Goal: Task Accomplishment & Management: Manage account settings

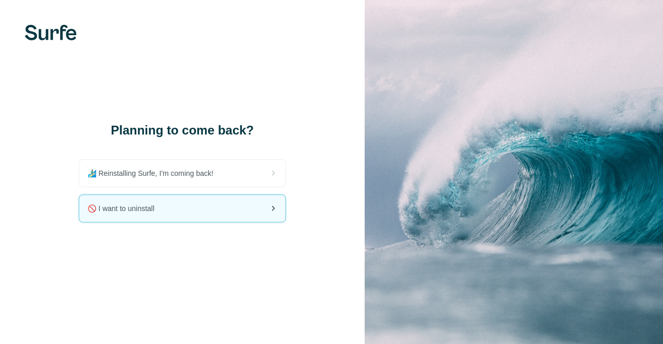
click at [174, 203] on div "🚫 I want to uninstall" at bounding box center [182, 208] width 206 height 27
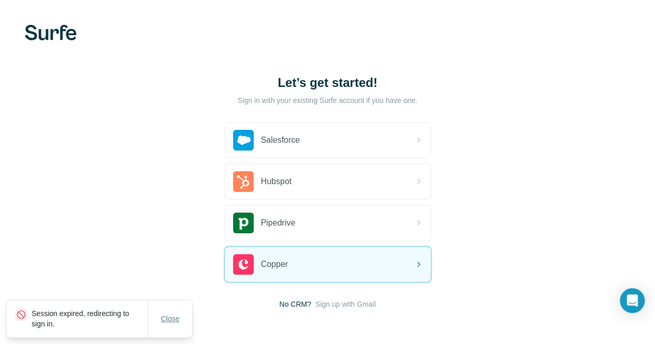
click at [171, 324] on span "Close" at bounding box center [170, 319] width 19 height 10
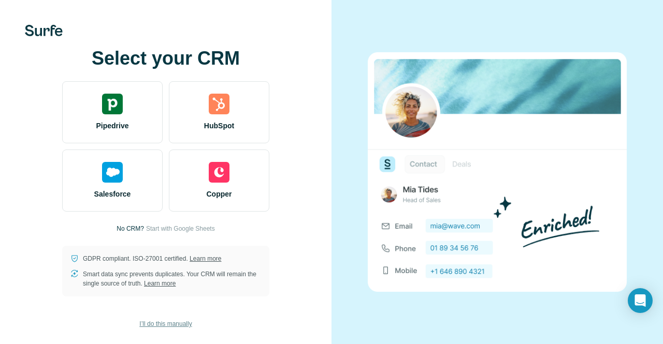
click at [186, 324] on span "I’ll do this manually" at bounding box center [165, 324] width 52 height 9
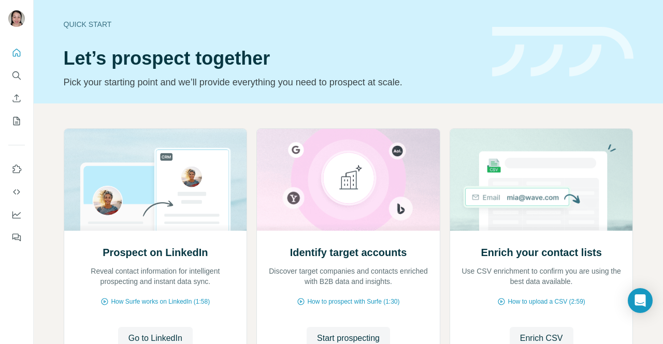
click at [511, 279] on p "Use CSV enrichment to confirm you are using the best data available." at bounding box center [541, 276] width 162 height 21
click at [16, 47] on button "Quick start" at bounding box center [16, 53] width 17 height 19
click at [15, 113] on button "My lists" at bounding box center [16, 121] width 17 height 19
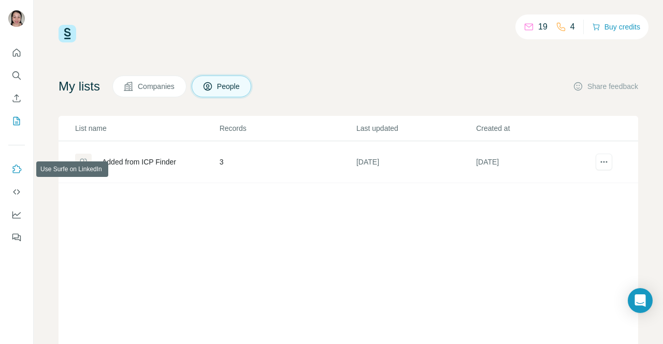
click at [13, 169] on icon "Use Surfe on LinkedIn" at bounding box center [16, 169] width 10 height 10
